Goal: Task Accomplishment & Management: Manage account settings

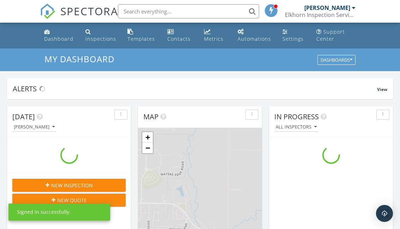
scroll to position [643, 401]
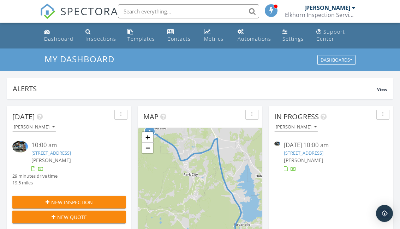
click at [324, 154] on link "[STREET_ADDRESS]" at bounding box center [304, 152] width 40 height 6
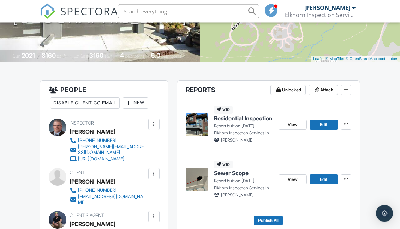
scroll to position [137, 0]
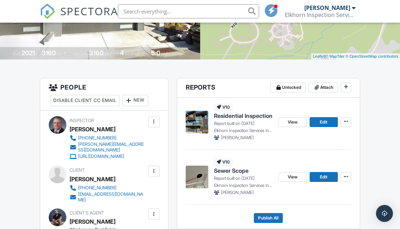
click at [290, 122] on span "View" at bounding box center [293, 121] width 10 height 7
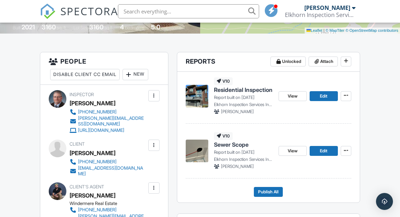
click at [265, 190] on span "Publish All" at bounding box center [268, 191] width 20 height 7
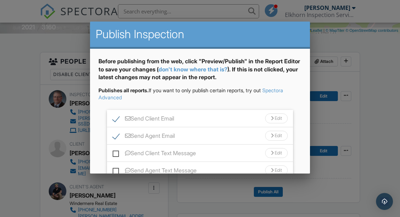
click at [284, 120] on div "Edit" at bounding box center [276, 118] width 23 height 10
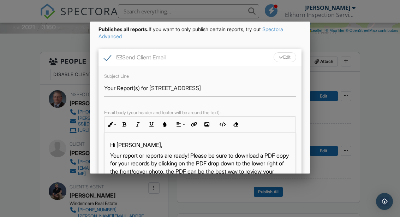
scroll to position [61, 0]
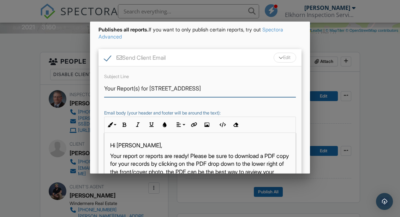
click at [143, 87] on input "Your Report(s) for 3481 Ridgeline Dr" at bounding box center [200, 88] width 192 height 17
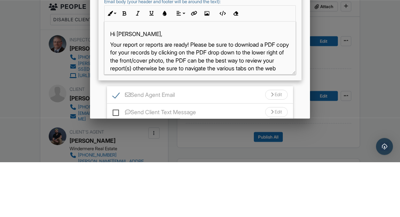
scroll to position [120, 0]
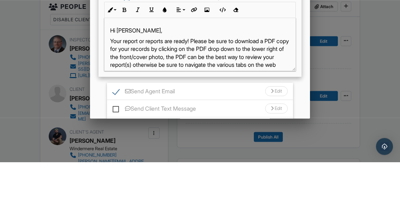
type input "Your Reports for 3481 Ridgeline Dr"
click at [153, 92] on p "Your report or reports are ready! Please be sure to download a PDF copy for you…" at bounding box center [200, 112] width 180 height 40
click at [149, 92] on p "Your report or reports are ready! Please be sure to download a PDF copy for you…" at bounding box center [200, 112] width 180 height 40
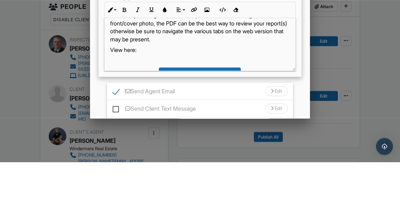
scroll to position [21, 0]
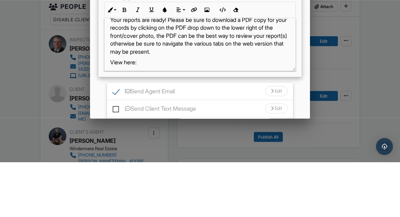
click at [130, 71] on p "Your reports are ready! Please be sure to download a PDF copy for your records …" at bounding box center [200, 91] width 180 height 40
click at [136, 71] on p "Your reports are ready! Please be sure to download a PDF copy for your records …" at bounding box center [200, 91] width 180 height 40
click at [196, 71] on p "Your reports are ready! Please be sure to download a PDF copy for your records …" at bounding box center [200, 91] width 180 height 40
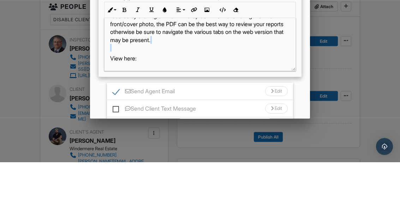
scroll to position [32, 0]
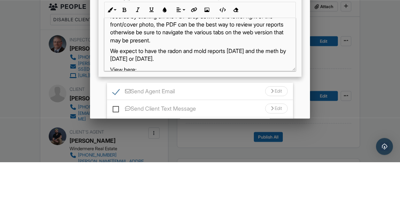
click at [112, 102] on p "We expect to have the radon and mold reports on Monday and the meth by Wednesda…" at bounding box center [200, 110] width 180 height 16
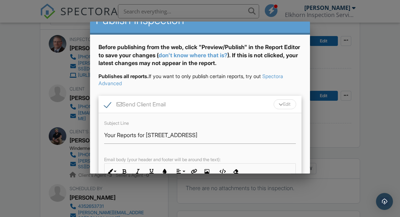
scroll to position [12, 0]
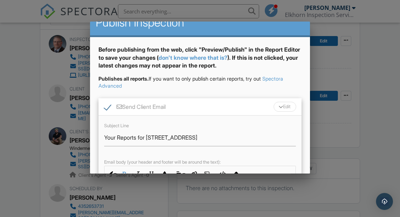
click at [277, 108] on div "Edit" at bounding box center [285, 107] width 23 height 10
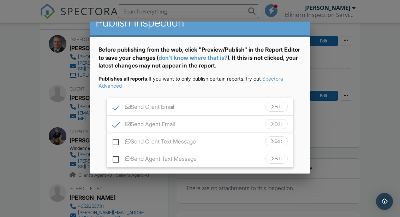
click at [271, 124] on div at bounding box center [272, 124] width 3 height 5
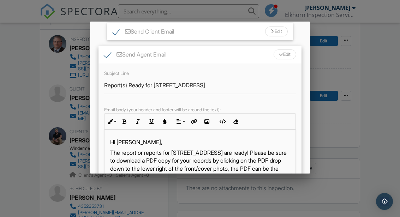
scroll to position [87, 0]
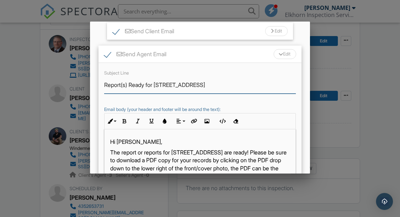
click at [128, 85] on input "Report(s) Ready for 3481 Ridgeline Dr" at bounding box center [200, 84] width 192 height 17
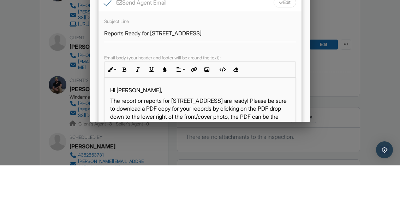
scroll to position [269, 0]
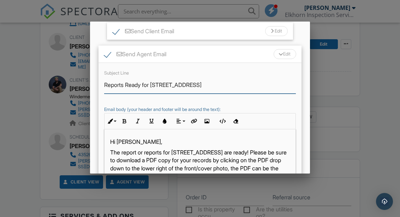
type input "Reports Ready for 3481 Ridgeline Dr"
click at [145, 149] on p "The report or reports for 3481 Ridgeline Dr are ready! Please be sure to downlo…" at bounding box center [200, 168] width 180 height 40
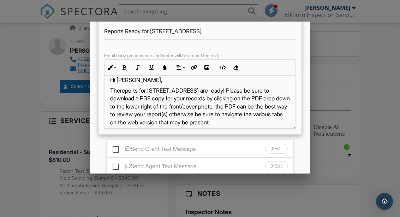
scroll to position [140, 0]
click at [196, 114] on p "The ​ ​ reports for 3481 Ridgeline Dr are ready! Please be sure to download a P…" at bounding box center [200, 107] width 180 height 40
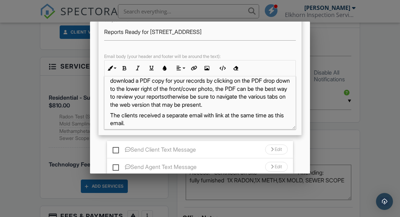
scroll to position [29, 0]
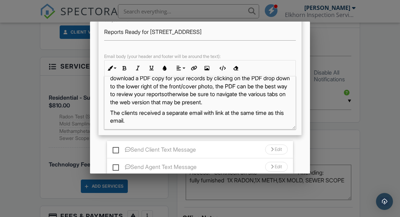
click at [258, 101] on p "The reports for 3481 Ridgeline Dr are ready! Please be sure to download a PDF c…" at bounding box center [200, 86] width 180 height 40
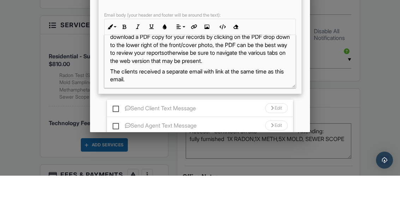
click at [261, 66] on p "The reports for 3481 Ridgeline Dr are ready! Please be sure to download a PDF c…" at bounding box center [200, 86] width 180 height 40
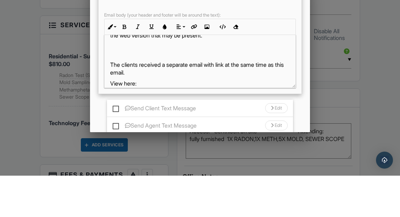
scroll to position [55, 0]
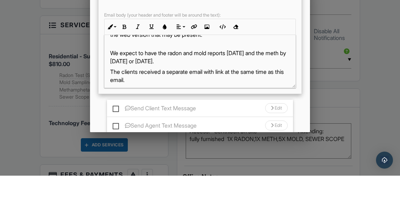
click at [112, 91] on span "We expect to have the radon and mold reports on Monday and the meth by Wednesda…" at bounding box center [198, 98] width 176 height 15
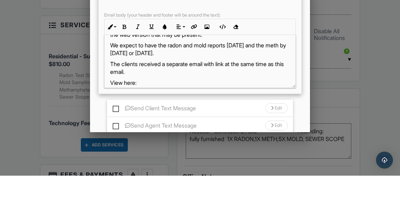
copy span "We expect to have the radon and mold reports on Monday and the meth by Wednesda…"
click at [387, 46] on div at bounding box center [200, 100] width 400 height 271
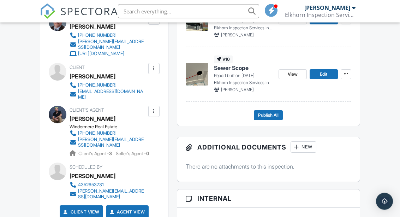
click at [264, 117] on span "Publish All" at bounding box center [268, 115] width 20 height 7
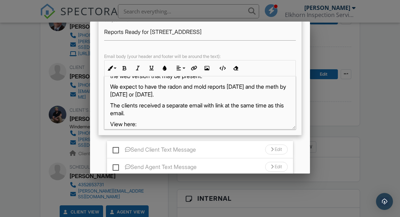
click at [114, 86] on span "We expect to have the radon and mold reports on Monday and the meth by Wednesda…" at bounding box center [198, 90] width 176 height 15
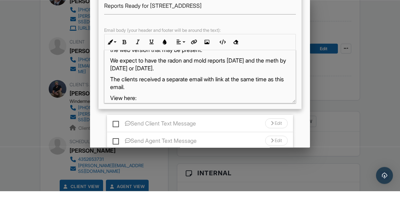
scroll to position [265, 0]
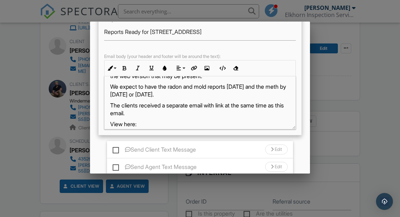
click at [114, 86] on span "​ ​ We expect to have the radon and mold reports on Monday and the meth by Wedn…" at bounding box center [198, 90] width 176 height 15
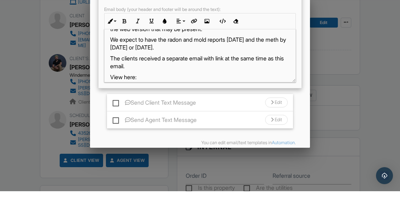
scroll to position [163, 0]
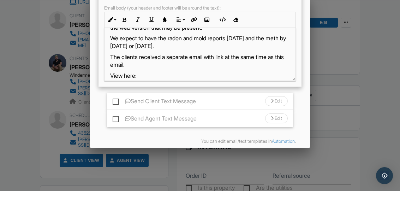
click at [111, 60] on p "We expect to have the radon and mold reports on Monday and the meth by Wednesda…" at bounding box center [200, 68] width 180 height 16
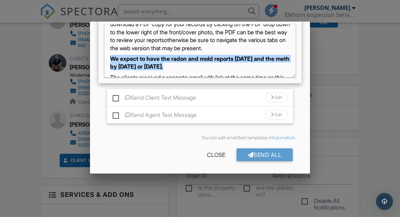
scroll to position [36, 0]
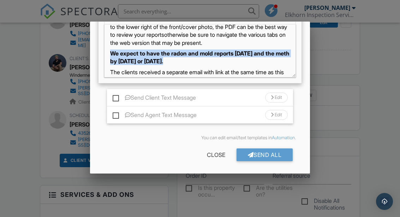
click at [242, 57] on p "​ We expect to have the radon and mold reports on Monday and the meth by Wednes…" at bounding box center [200, 57] width 180 height 16
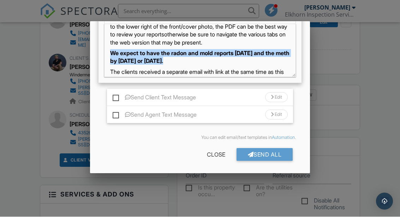
scroll to position [291, 0]
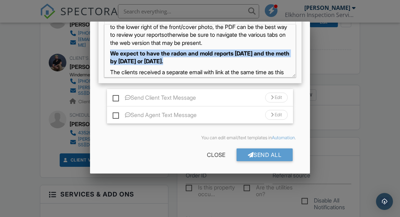
click at [240, 64] on div "Hi Wayne, The reports for 3481 Ridgeline Dr are ready! Please be sure to downlo…" at bounding box center [200, 119] width 191 height 263
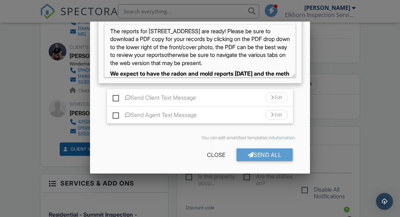
scroll to position [17, 0]
click at [212, 153] on div "Close" at bounding box center [216, 154] width 41 height 13
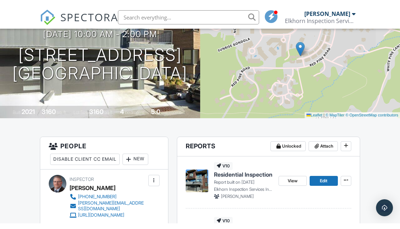
scroll to position [0, 0]
